Goal: Transaction & Acquisition: Obtain resource

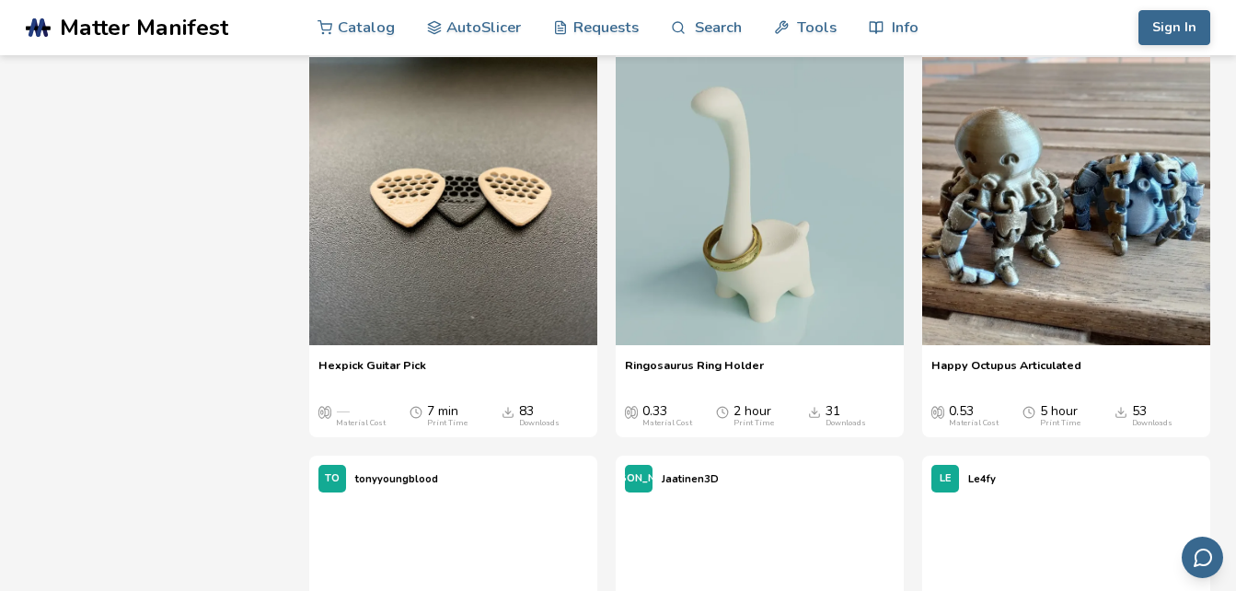
scroll to position [2480, 0]
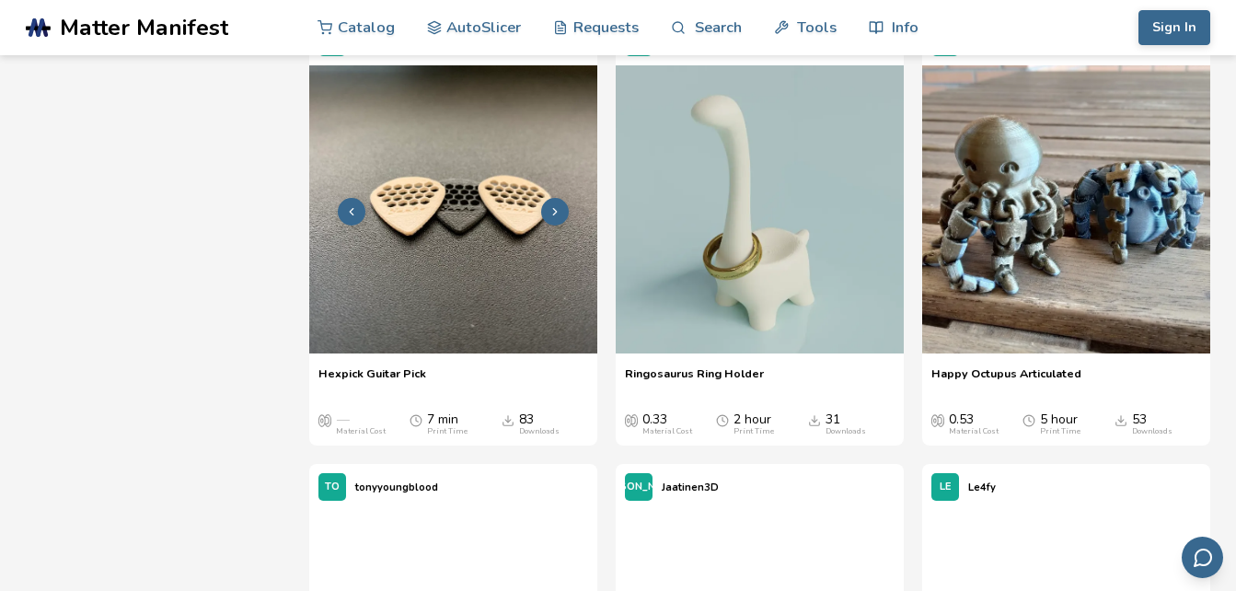
click at [482, 322] on img at bounding box center [453, 209] width 288 height 288
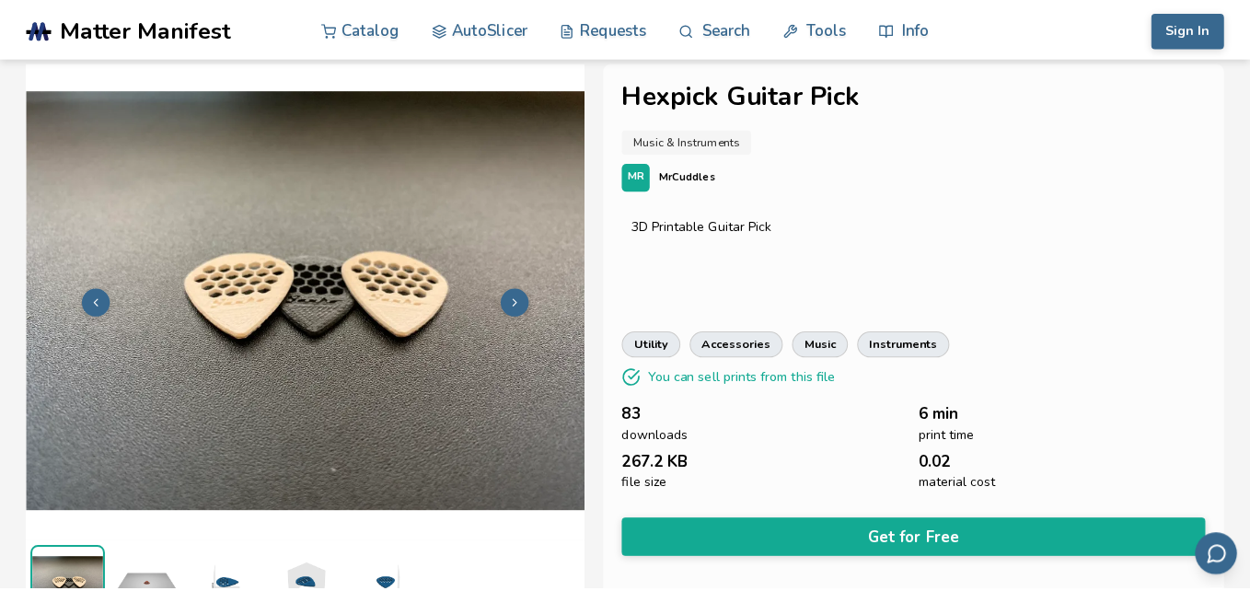
scroll to position [19, 0]
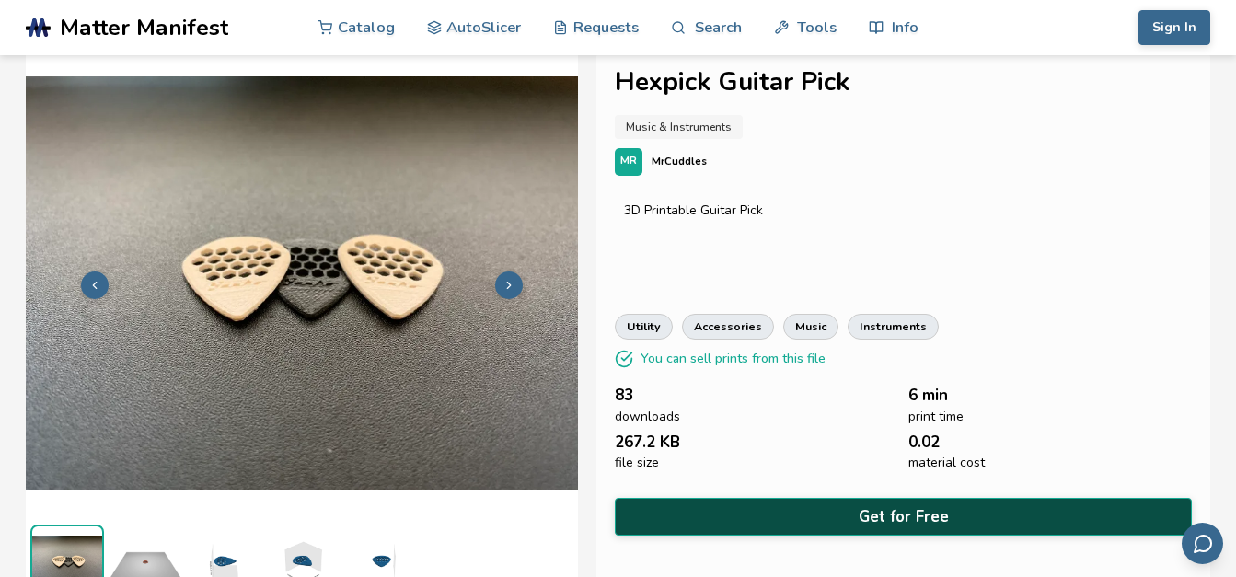
click at [850, 517] on button "Get for Free" at bounding box center [903, 517] width 577 height 38
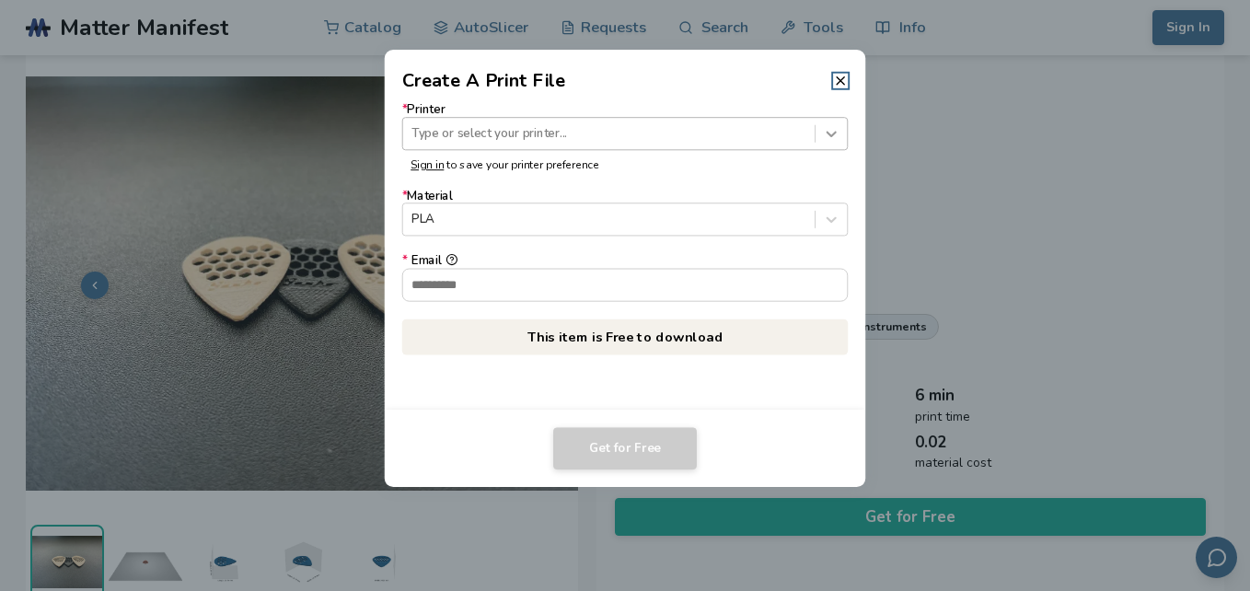
click at [834, 131] on icon at bounding box center [831, 133] width 17 height 17
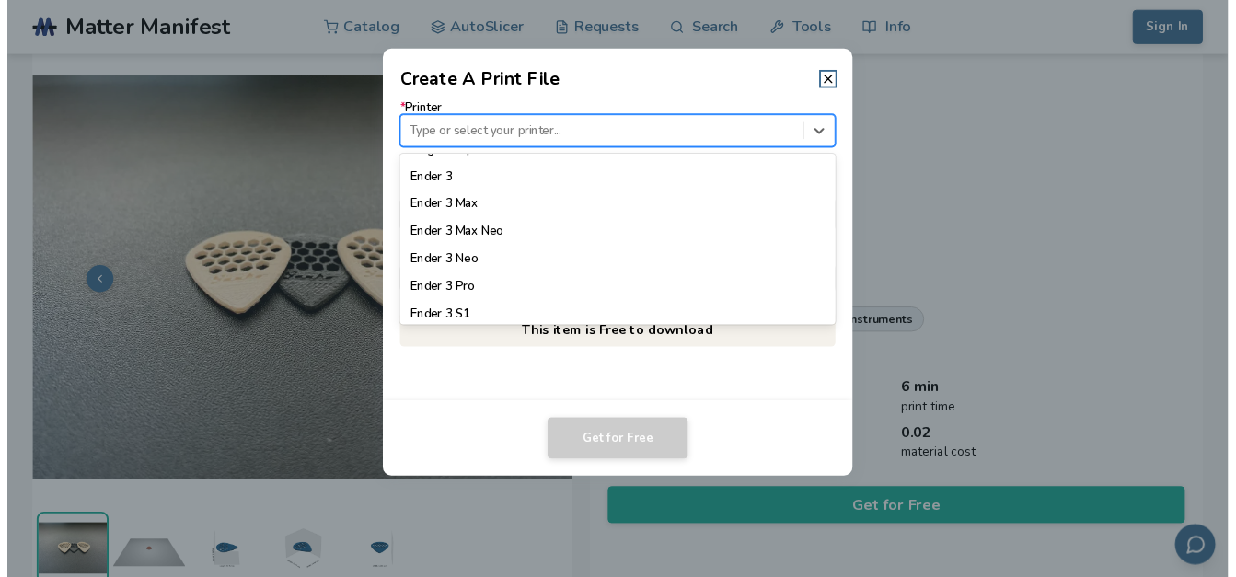
scroll to position [1015, 0]
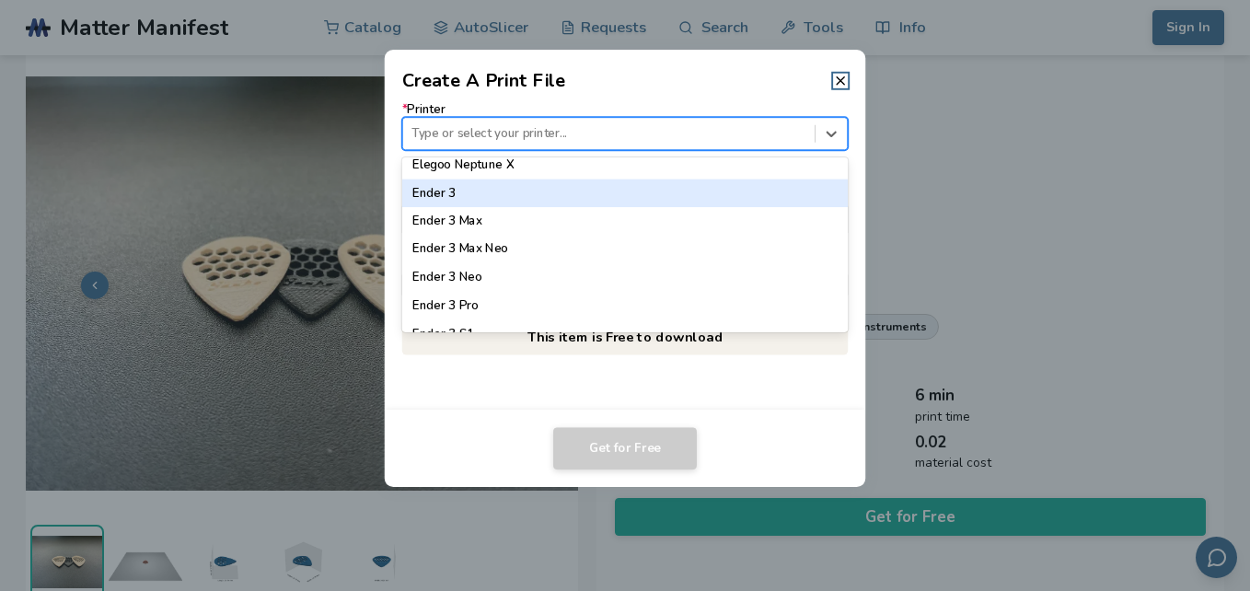
click at [619, 198] on div "Ender 3" at bounding box center [625, 194] width 447 height 28
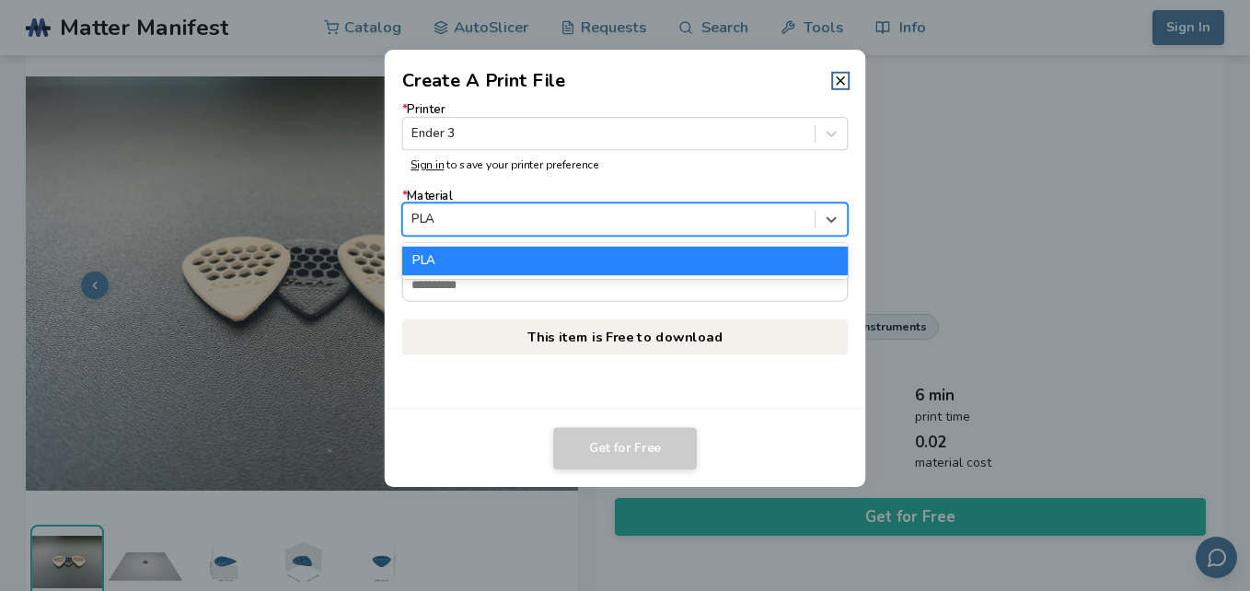
click at [685, 225] on div at bounding box center [609, 219] width 394 height 17
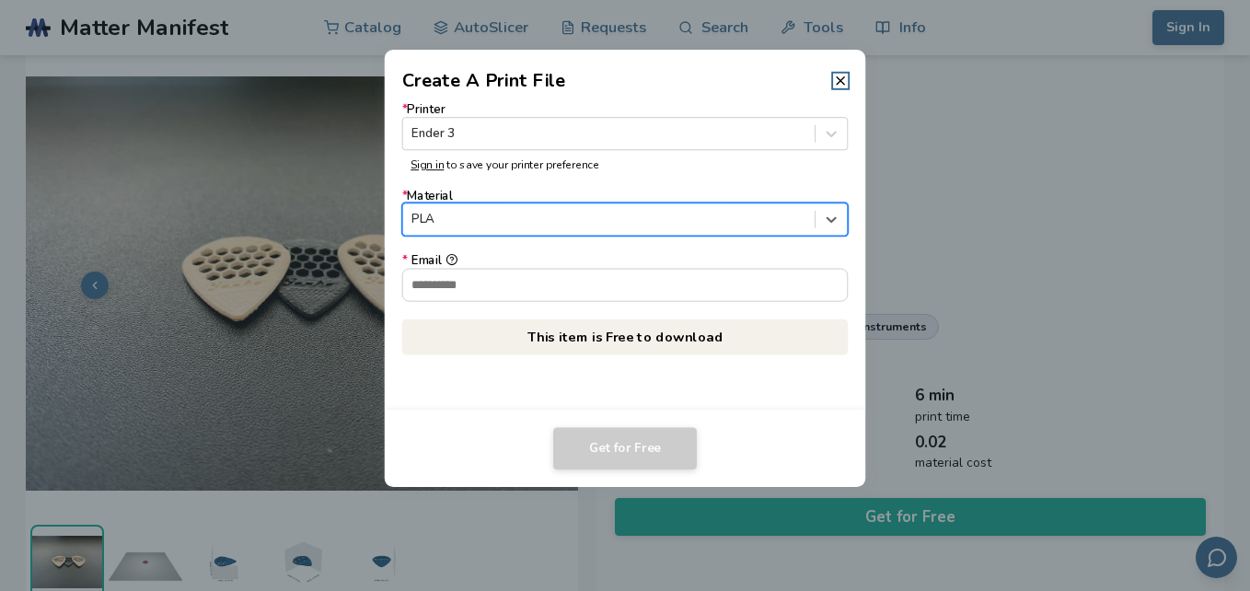
click at [685, 225] on div at bounding box center [609, 219] width 394 height 17
click at [632, 298] on input "* Email" at bounding box center [625, 284] width 445 height 31
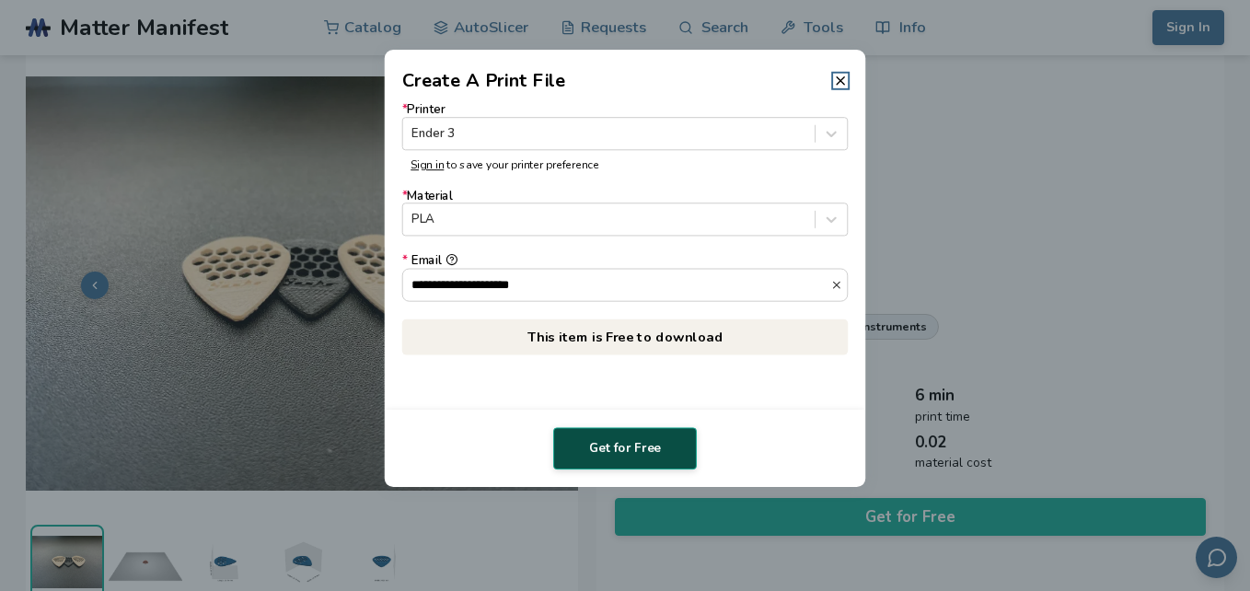
type input "**********"
click at [650, 449] on button "Get for Free" at bounding box center [625, 448] width 144 height 42
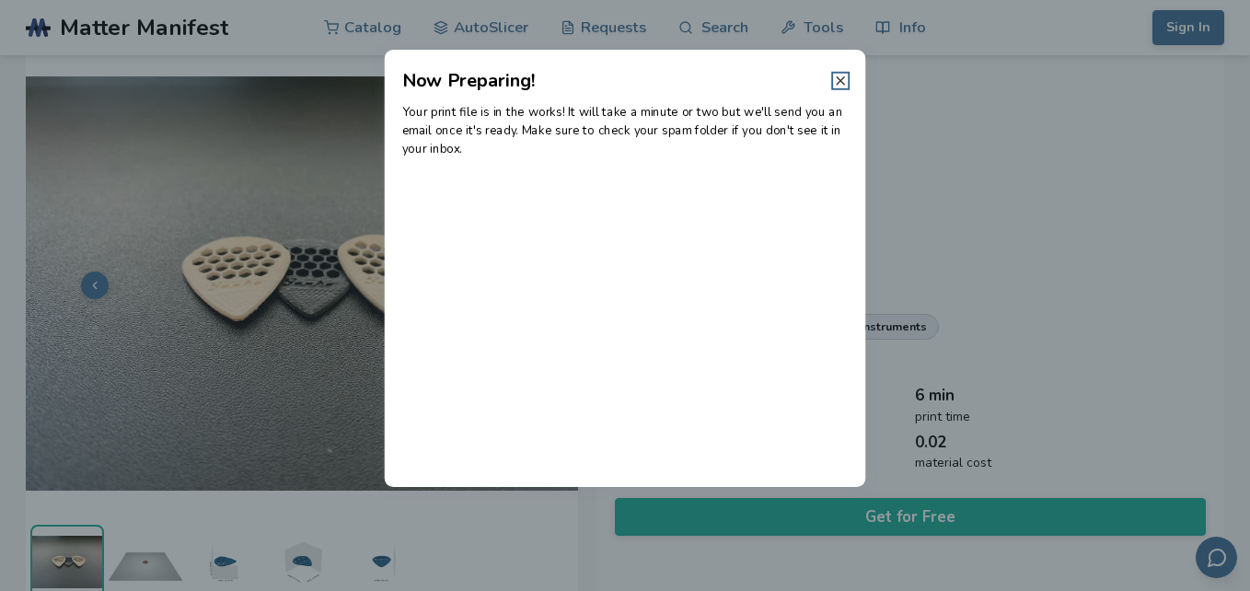
click at [842, 87] on icon at bounding box center [840, 81] width 15 height 15
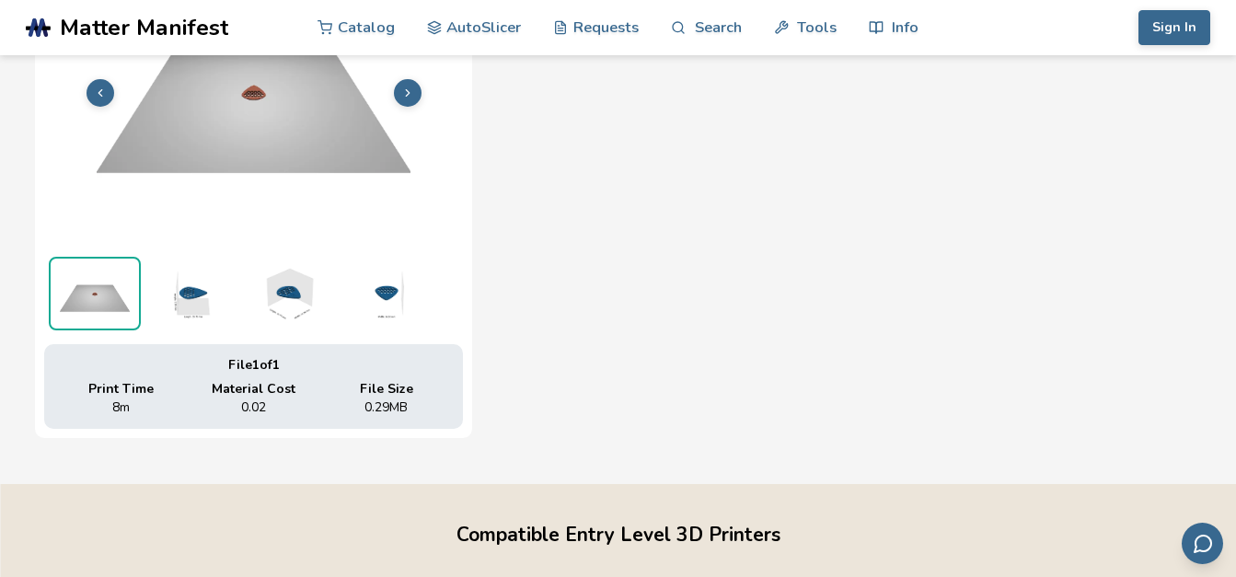
scroll to position [0, 0]
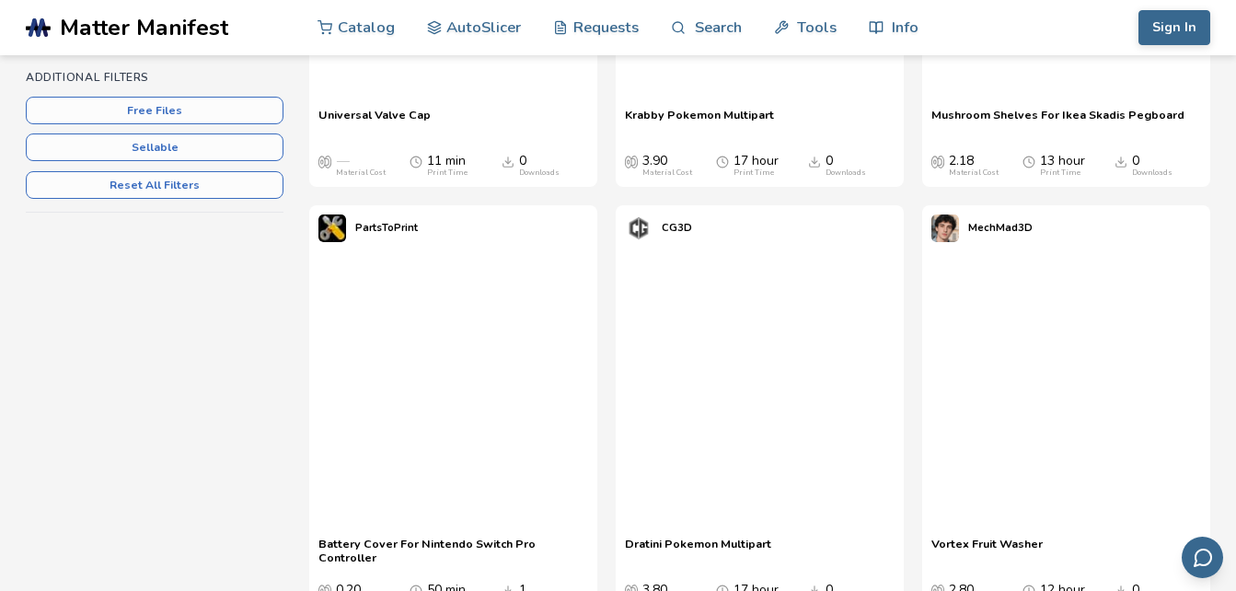
scroll to position [702, 0]
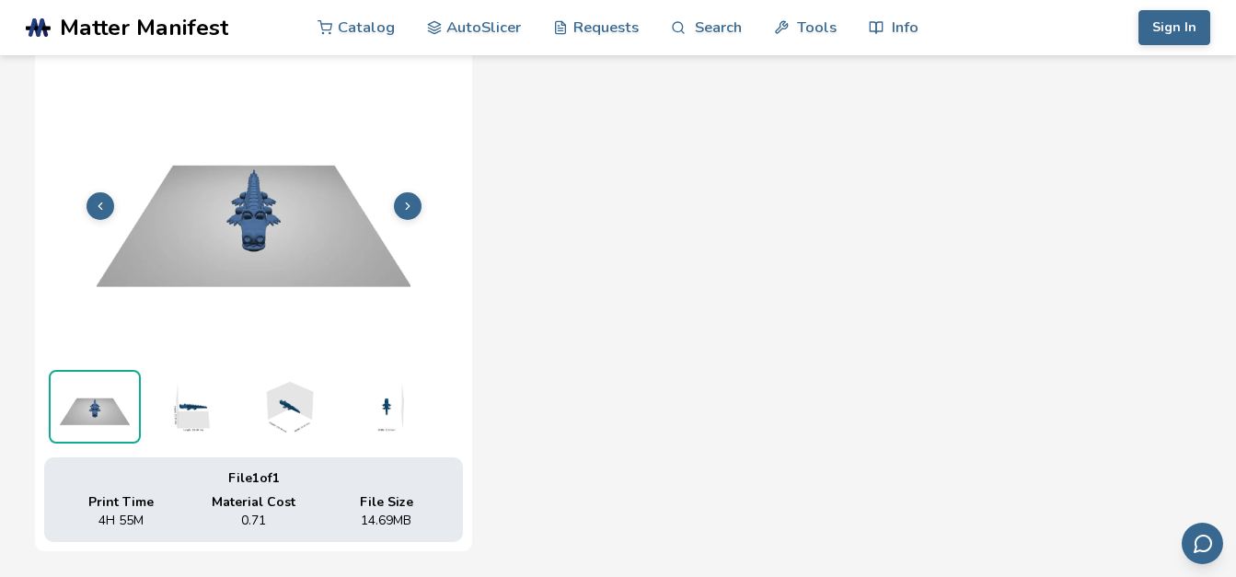
scroll to position [380, 0]
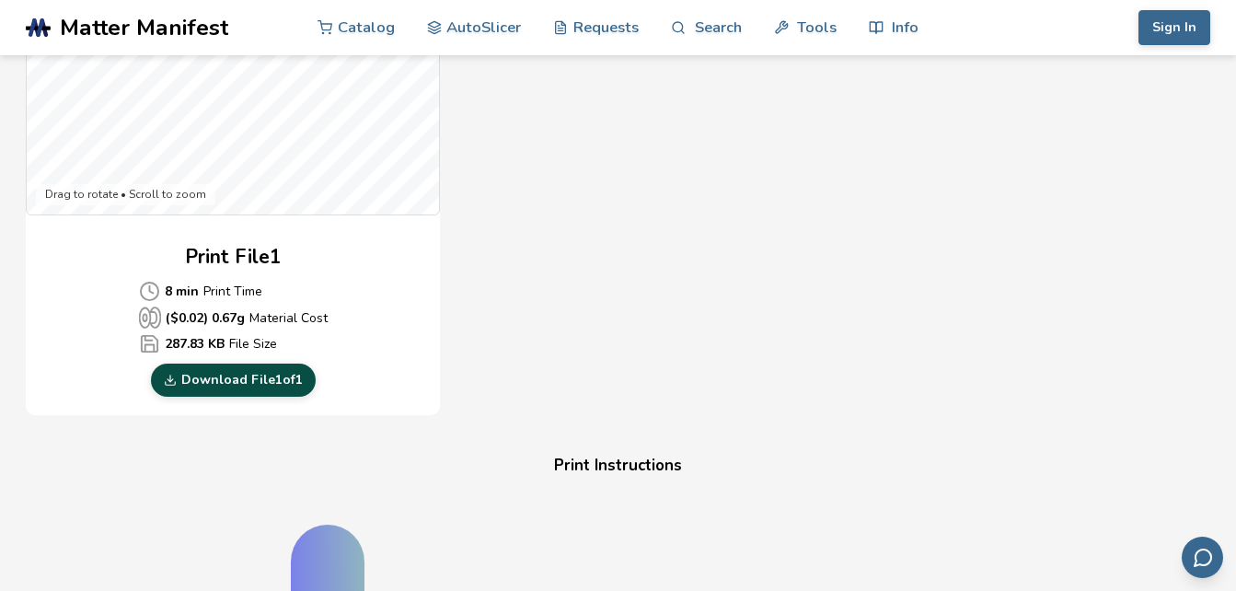
scroll to position [726, 0]
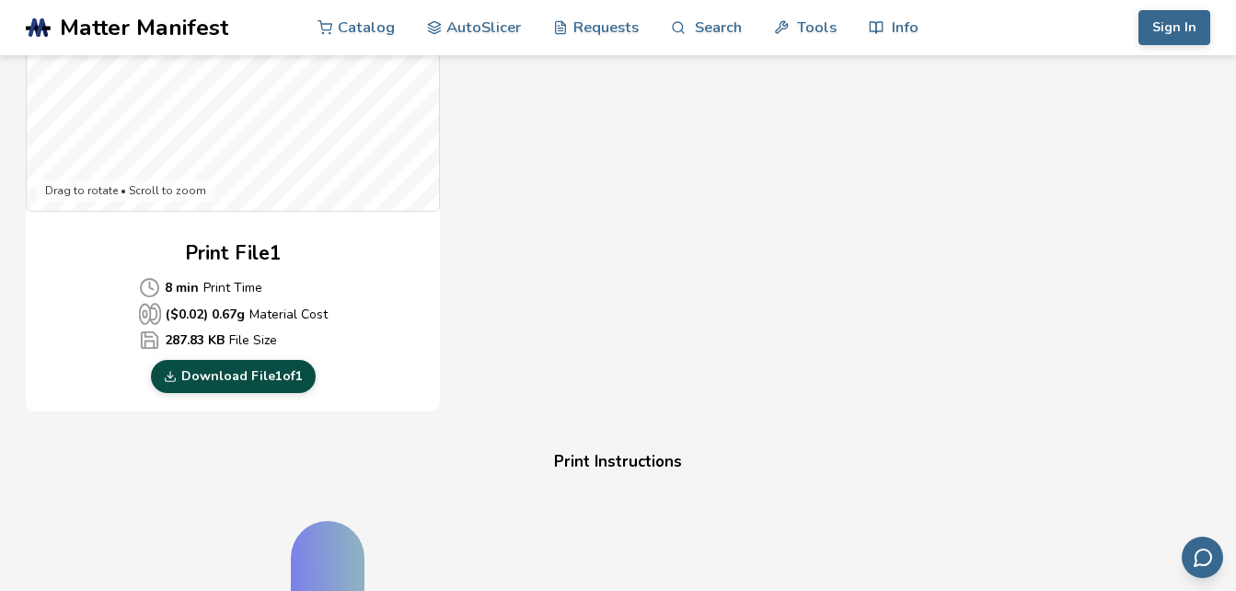
click at [273, 381] on link "Download File 1 of 1" at bounding box center [233, 376] width 165 height 33
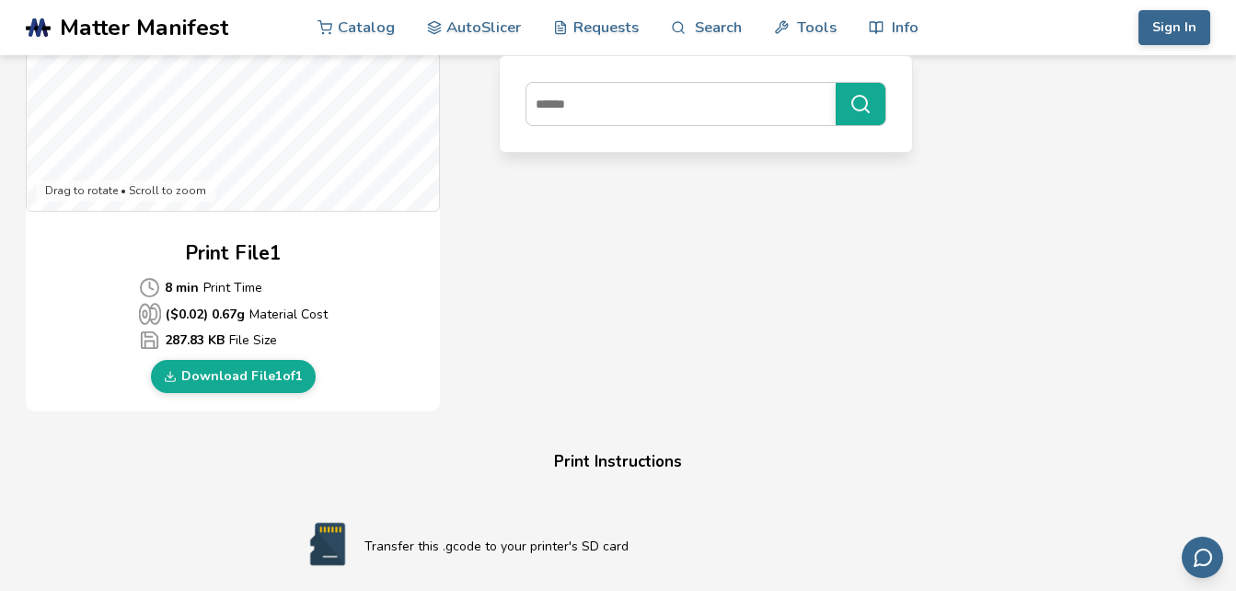
click at [629, 284] on div "Gcode Preview Drag to rotate • Scroll to zoom Print File 1 8 min Print Time ($ …" at bounding box center [578, 77] width 1105 height 670
